Goal: Transaction & Acquisition: Book appointment/travel/reservation

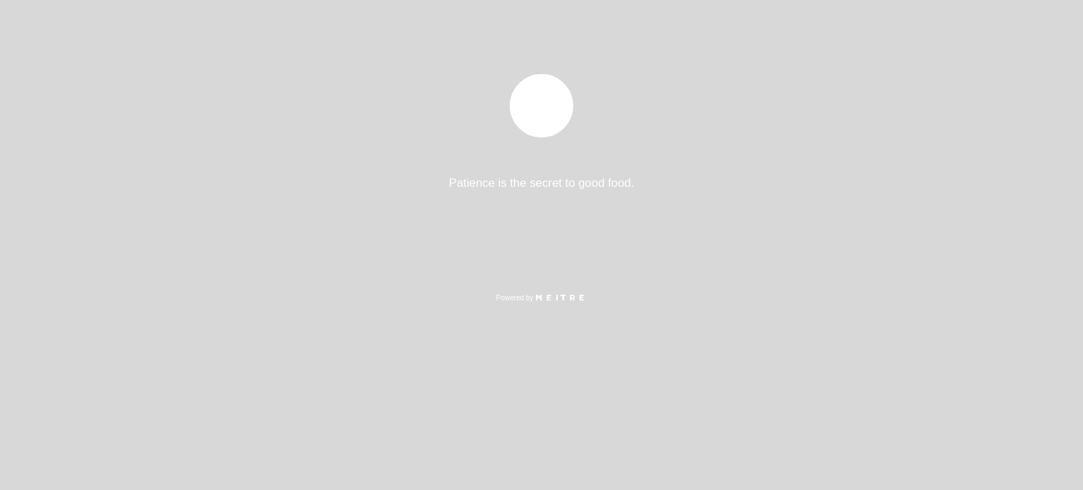
select select "es"
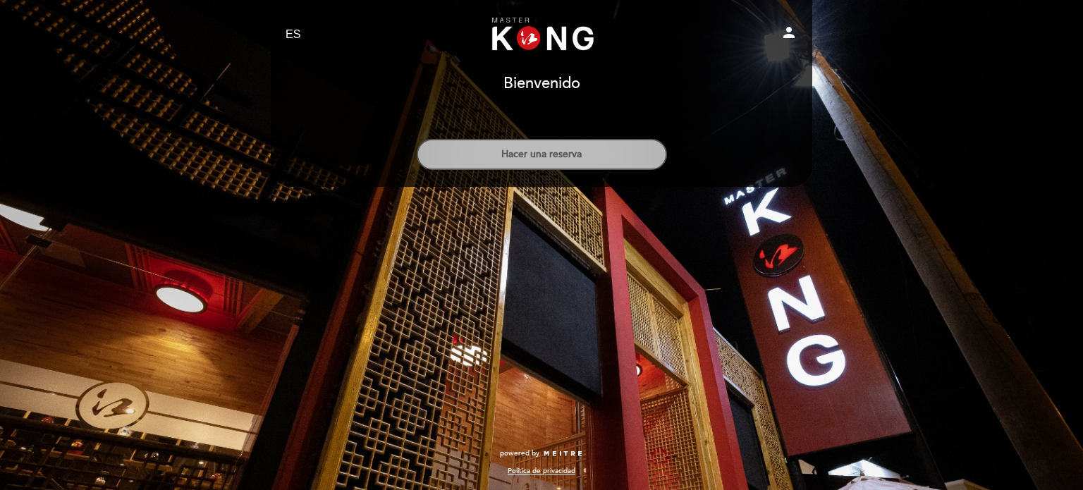
click at [573, 140] on button "Hacer una reserva" at bounding box center [542, 154] width 250 height 31
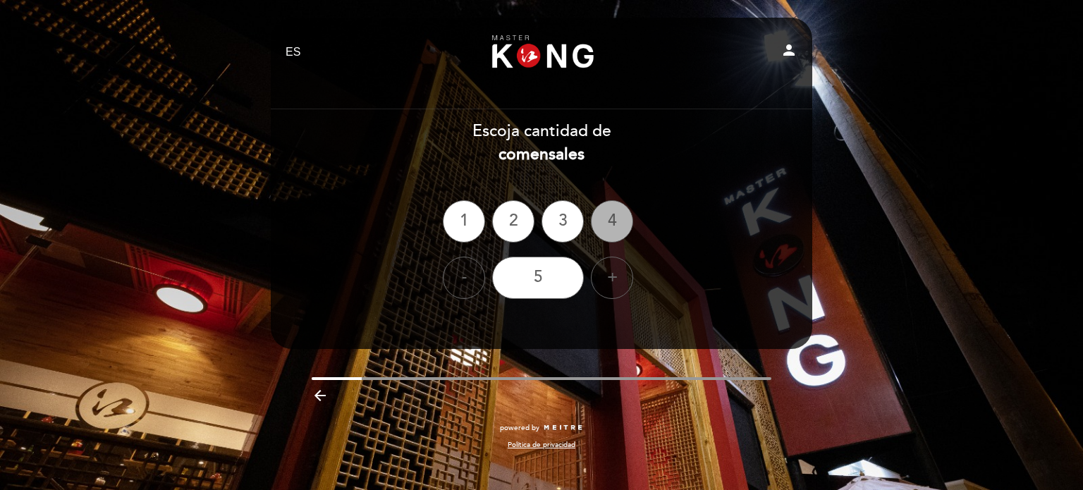
click at [601, 216] on div "4" at bounding box center [612, 221] width 42 height 42
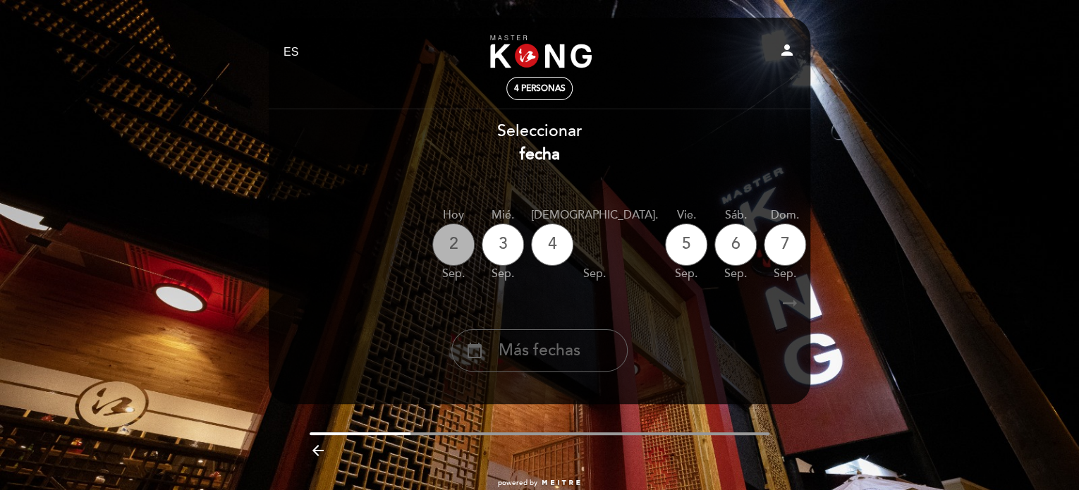
click at [460, 253] on div "2" at bounding box center [453, 245] width 42 height 42
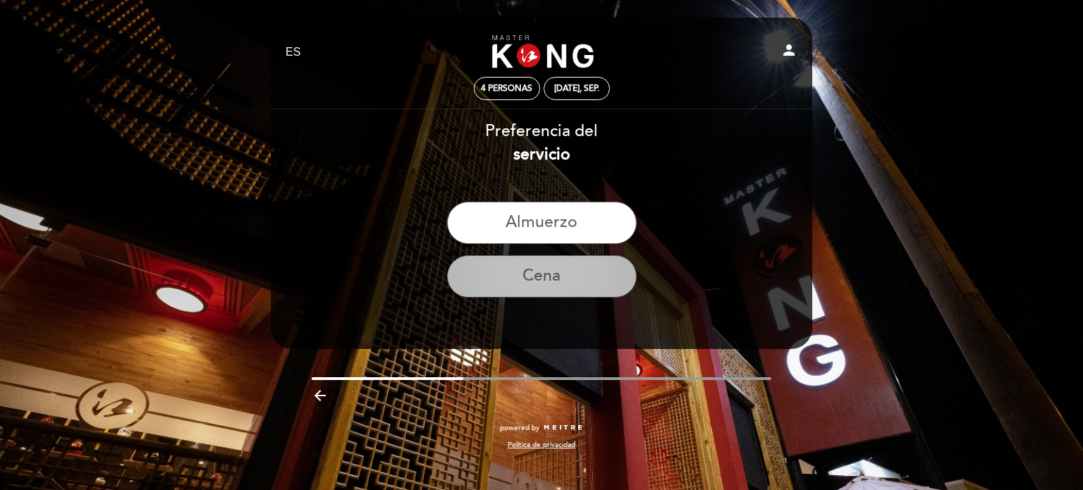
click at [596, 274] on button "Cena" at bounding box center [542, 276] width 190 height 42
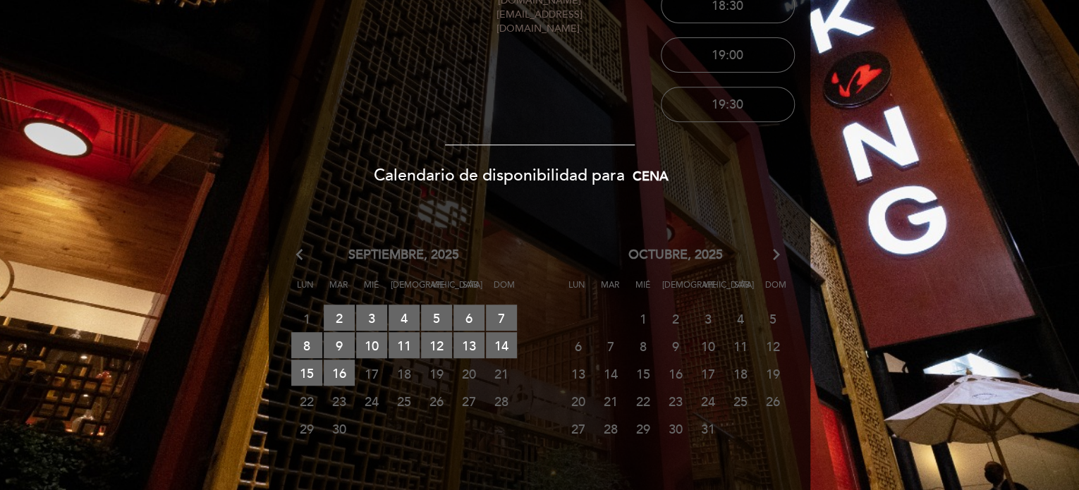
scroll to position [353, 0]
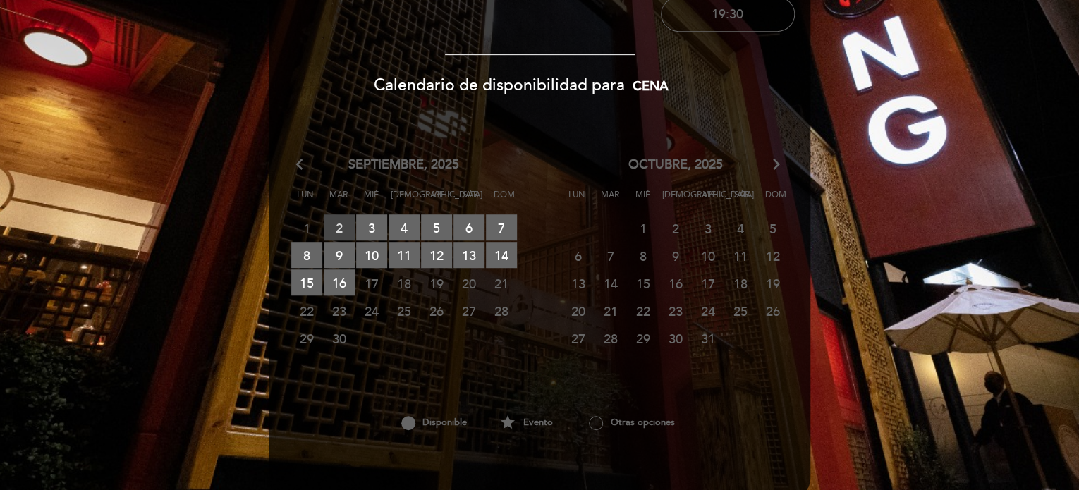
click at [338, 222] on span "2 RESERVAS DISPONIBLES" at bounding box center [339, 227] width 31 height 26
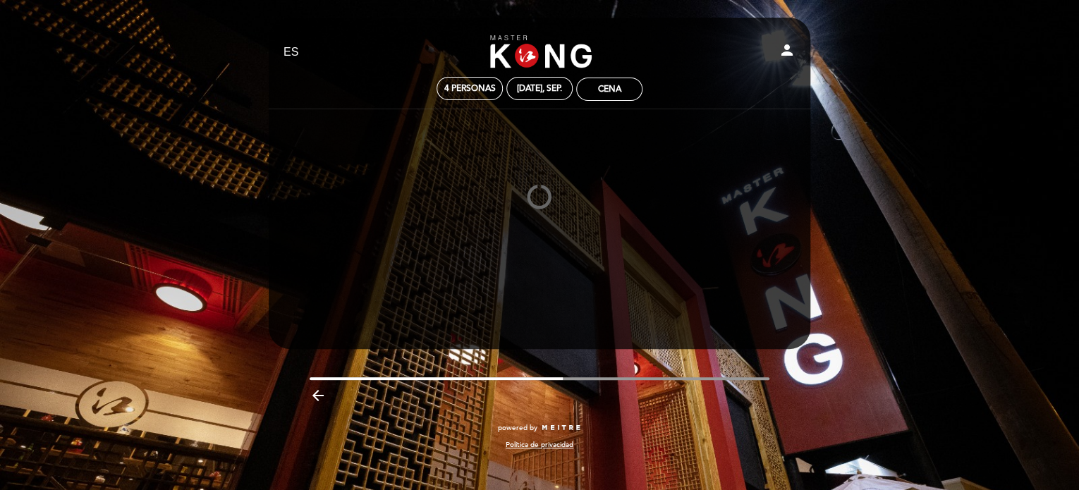
scroll to position [0, 0]
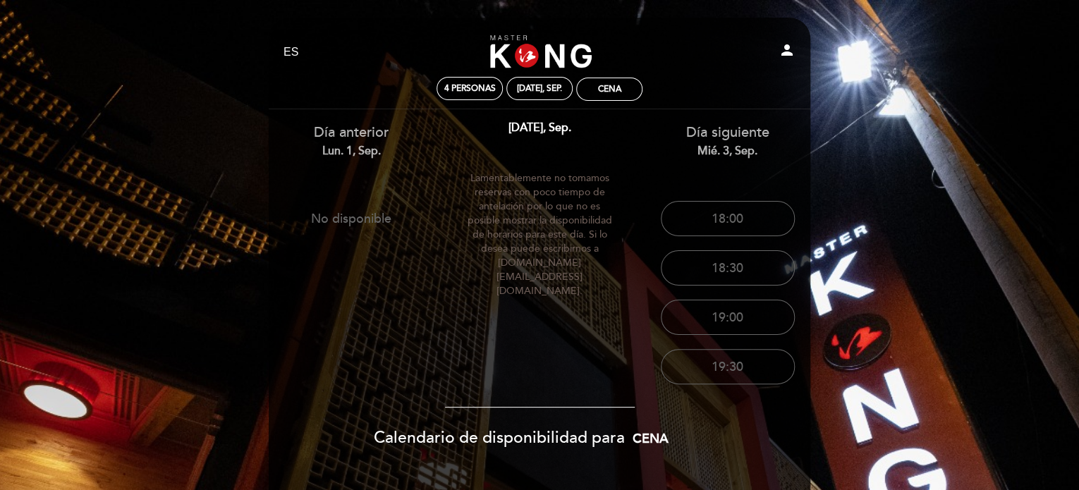
click at [544, 176] on span "Lamentablemente no tomamos reservas con poco tiempo de antelación por lo que no…" at bounding box center [540, 234] width 146 height 127
click at [553, 250] on span "Lamentablemente no tomamos reservas con poco tiempo de antelación por lo que no…" at bounding box center [540, 234] width 146 height 127
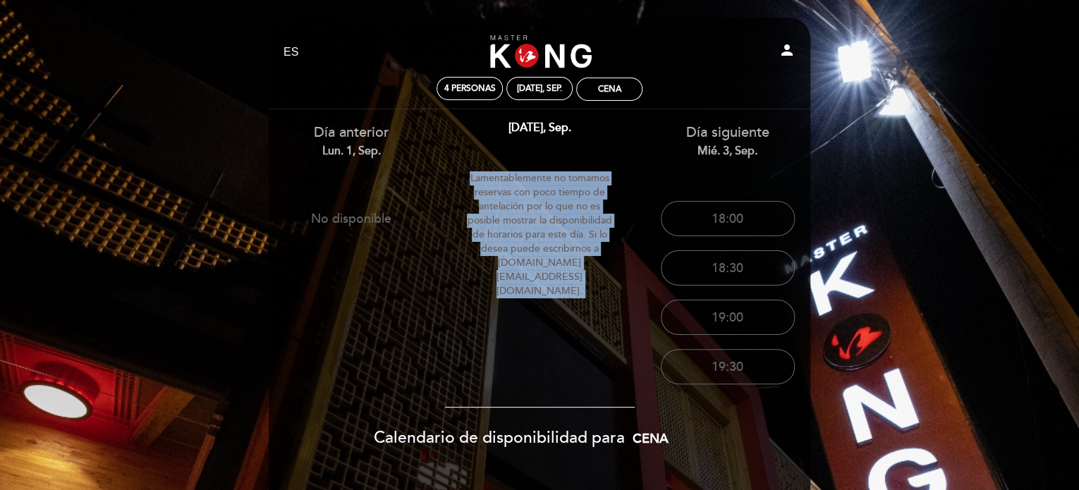
click at [553, 250] on span "Lamentablemente no tomamos reservas con poco tiempo de antelación por lo que no…" at bounding box center [540, 234] width 146 height 127
click at [546, 49] on link "Master Kong [GEOGRAPHIC_DATA][PERSON_NAME]" at bounding box center [539, 52] width 176 height 39
